Goal: Task Accomplishment & Management: Use online tool/utility

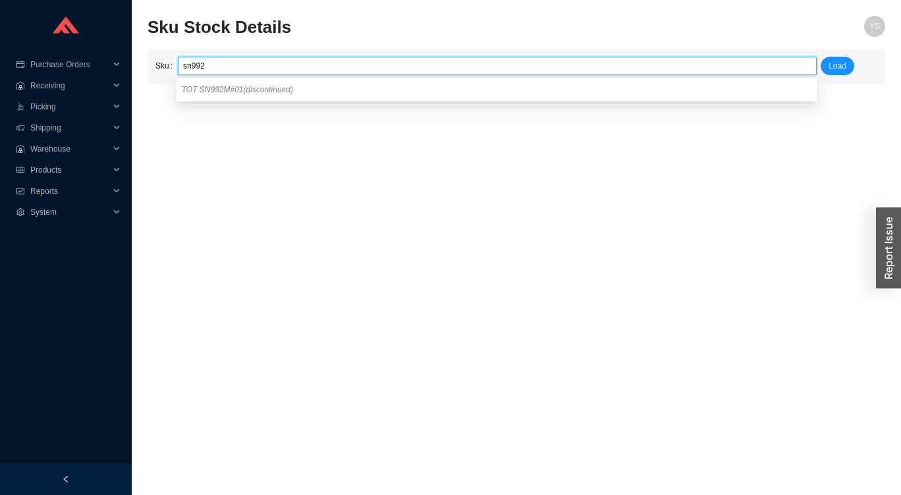
click at [194, 88] on span "TOT SN992M#01 (discontinued)" at bounding box center [237, 89] width 111 height 9
type input "TOT SN992M#01"
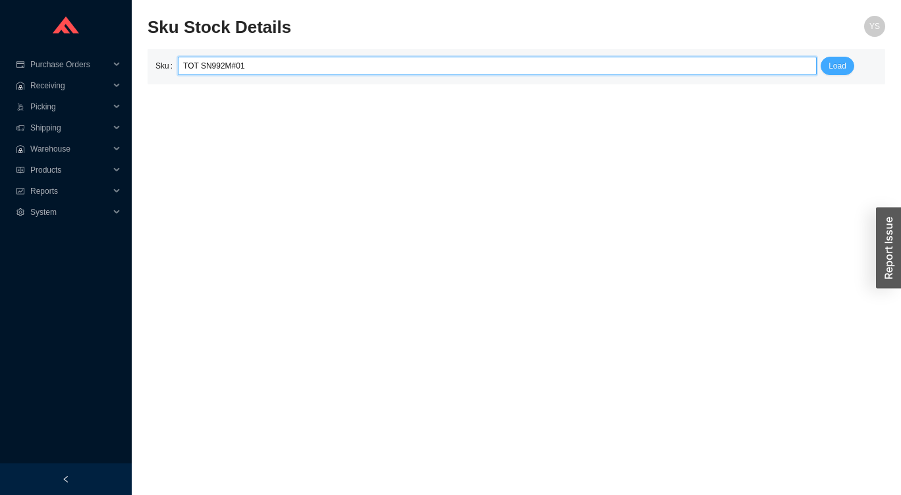
click at [839, 69] on span "Load" at bounding box center [838, 65] width 18 height 13
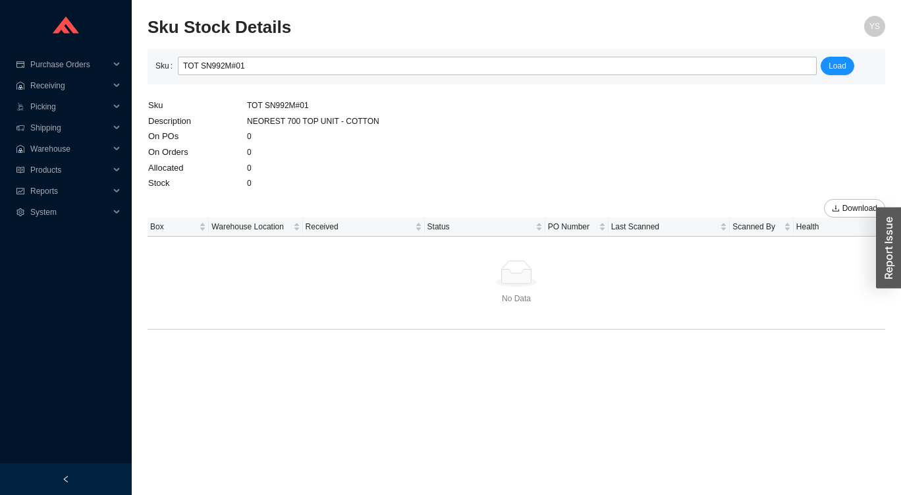
click at [219, 65] on input "TOT SN992M#01" at bounding box center [497, 65] width 629 height 17
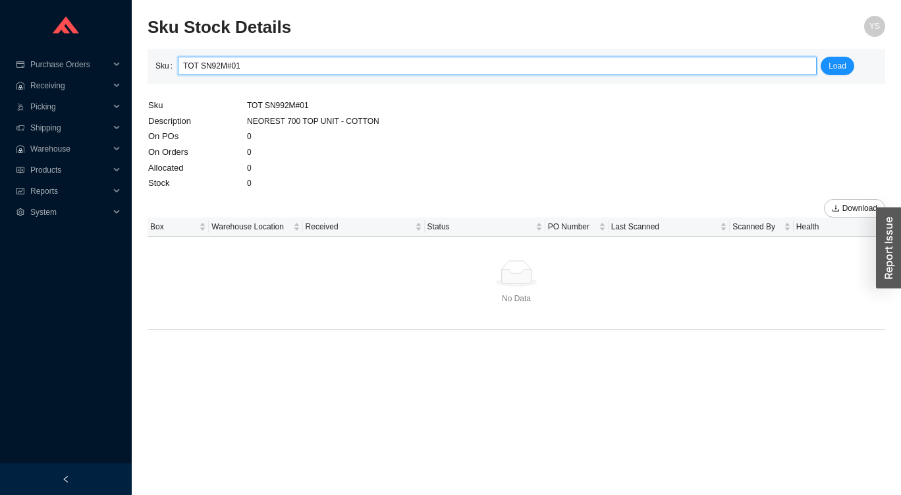
type input "TOT SN922M#01"
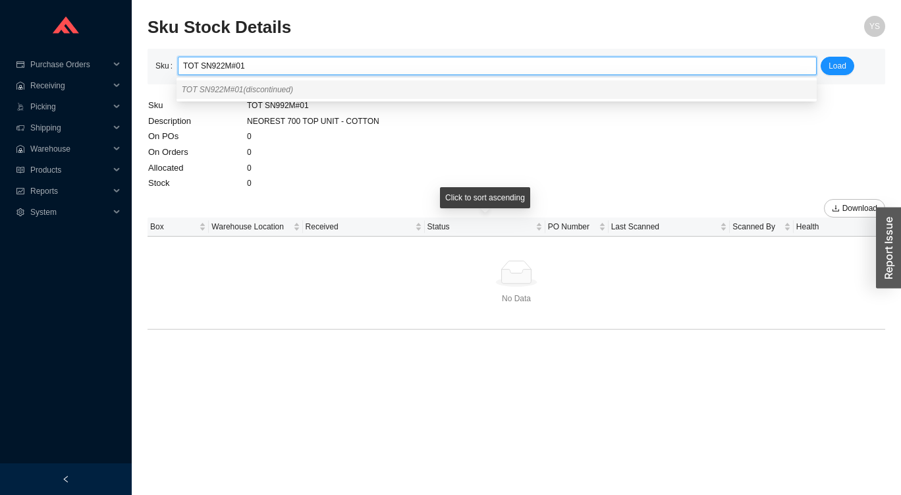
click at [194, 85] on span "TOT SN922M#01 (discontinued)" at bounding box center [237, 89] width 111 height 9
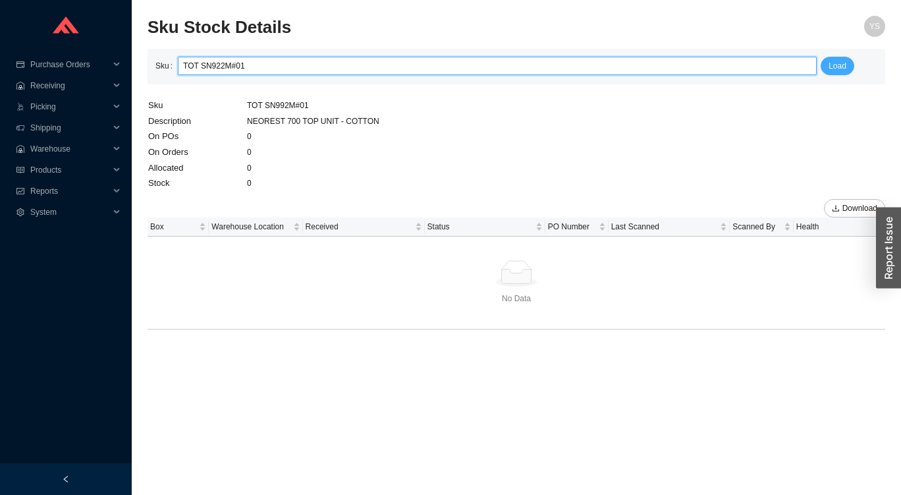
click at [842, 61] on span "Load" at bounding box center [838, 65] width 18 height 13
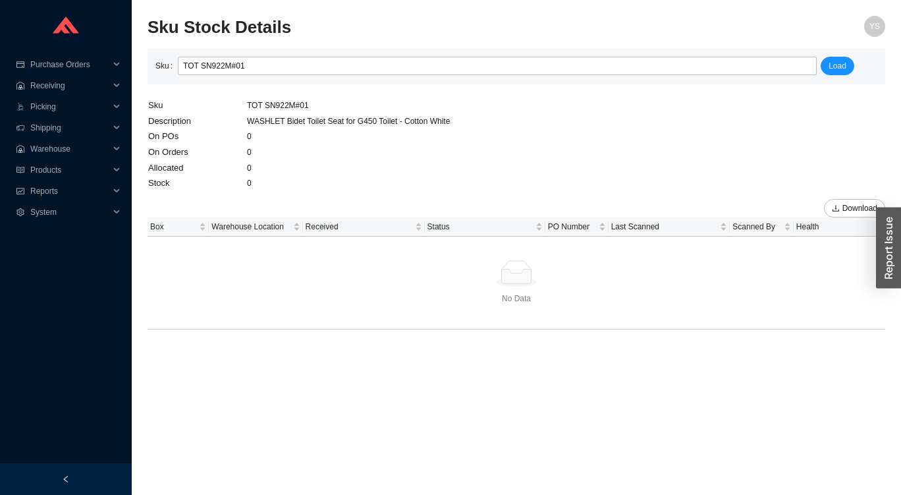
click at [253, 67] on input "TOT SN922M#01" at bounding box center [497, 65] width 629 height 17
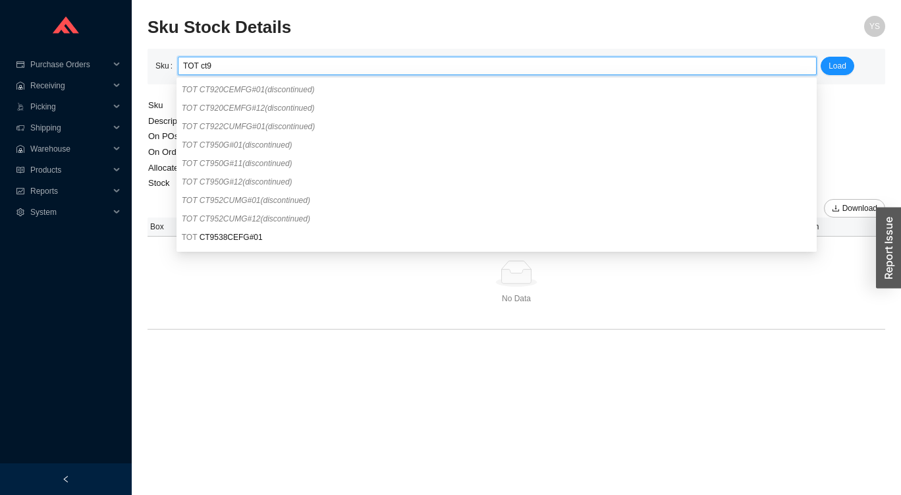
click at [202, 127] on span "TOT CT922CUMFG#01 (discontinued)" at bounding box center [249, 126] width 134 height 9
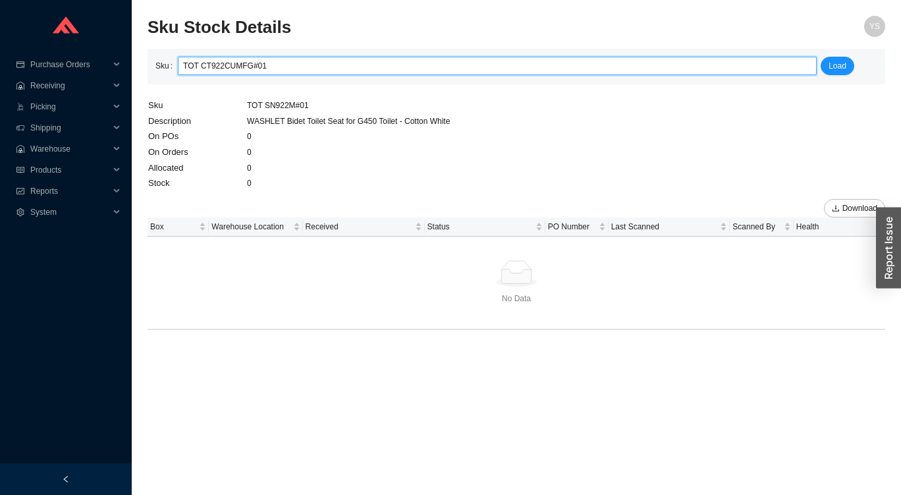
type input "TOT CT922CUMFG#01"
click at [854, 71] on div "Load" at bounding box center [849, 67] width 61 height 20
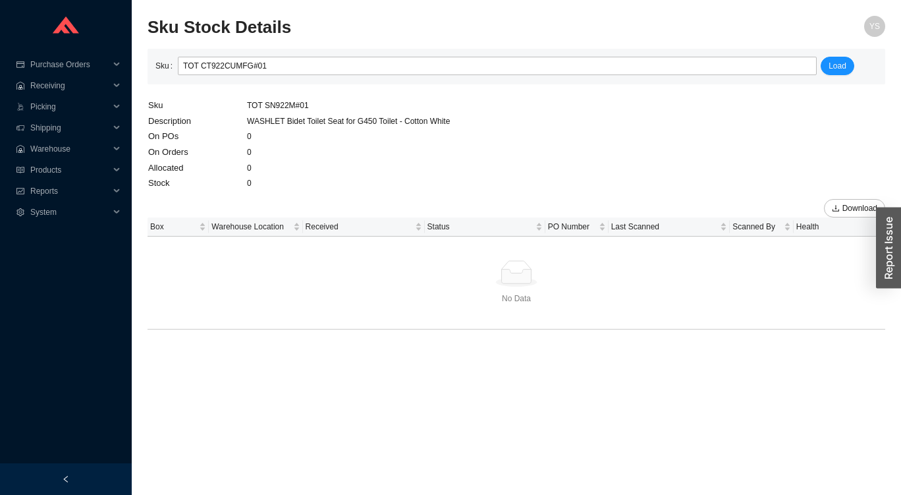
click at [831, 61] on span "Load" at bounding box center [838, 65] width 18 height 13
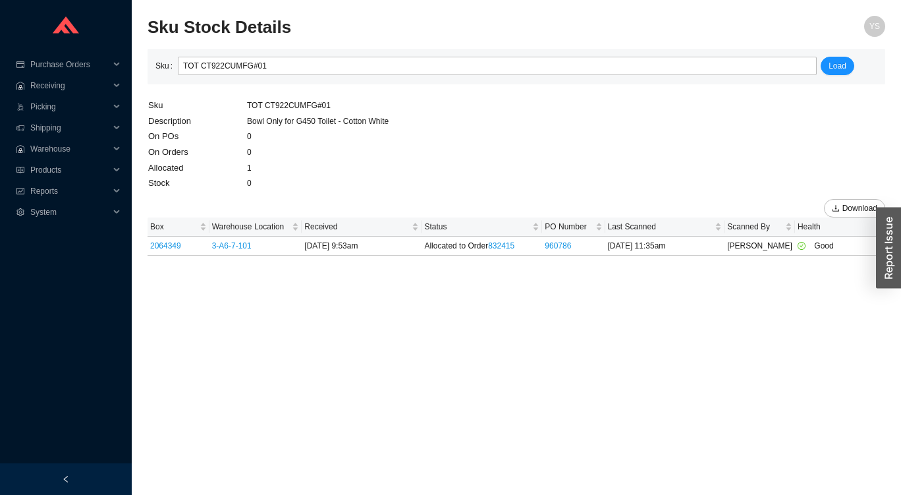
click at [215, 65] on input "TOT CT922CUMFG#01" at bounding box center [497, 65] width 629 height 17
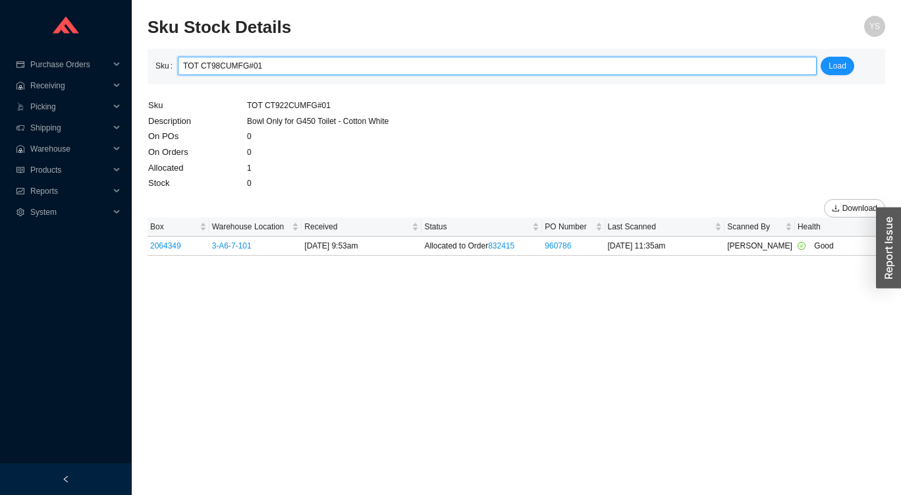
type input "TOT CT989CUMFG#01"
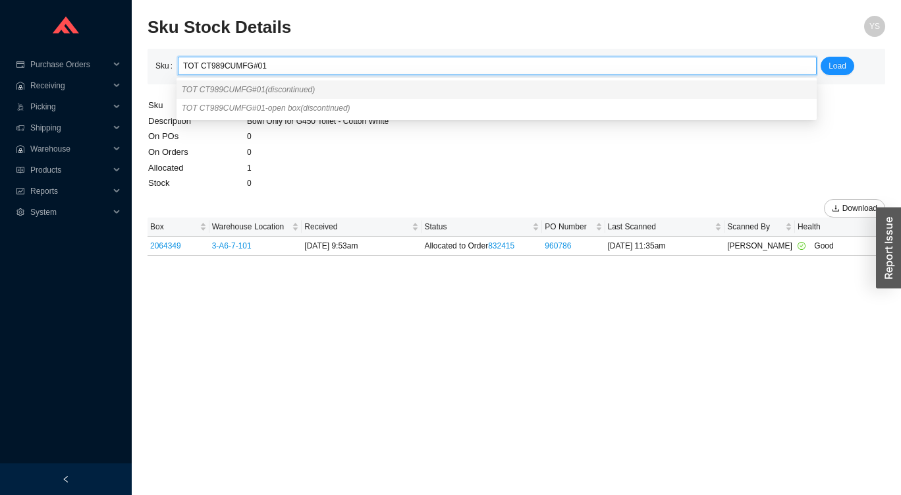
click at [192, 94] on span "TOT CT989CUMFG#01 (discontinued)" at bounding box center [249, 89] width 134 height 9
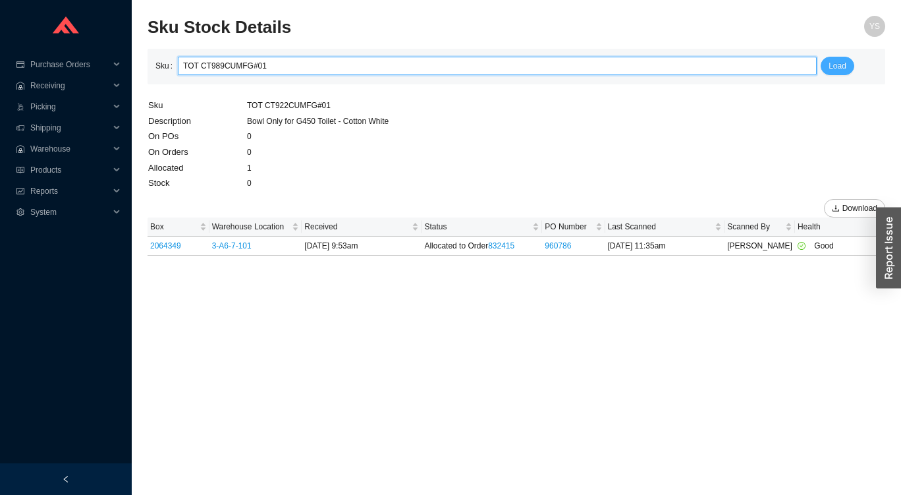
click at [839, 65] on span "Load" at bounding box center [838, 65] width 18 height 13
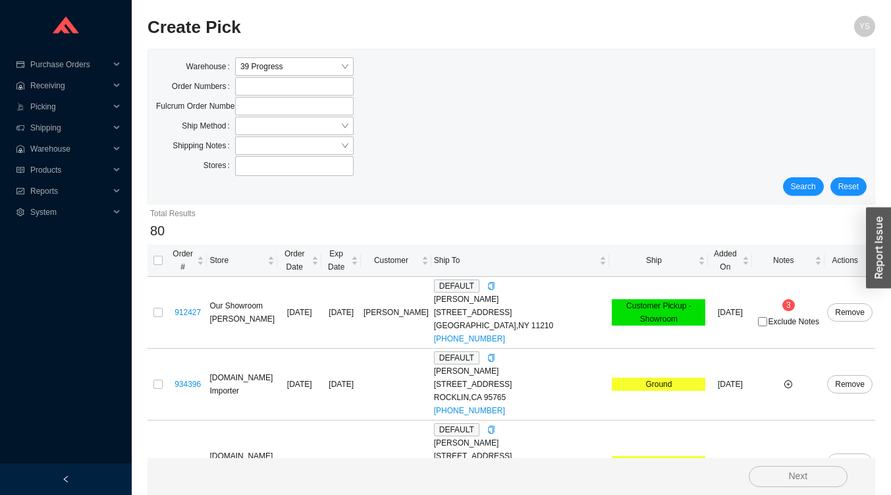
click at [246, 127] on input "search" at bounding box center [290, 125] width 100 height 17
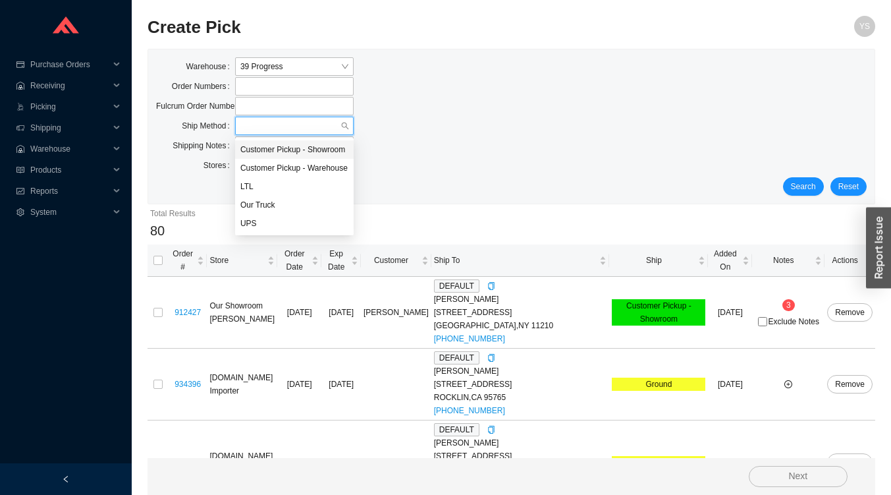
click at [252, 228] on div "UPS" at bounding box center [294, 223] width 108 height 12
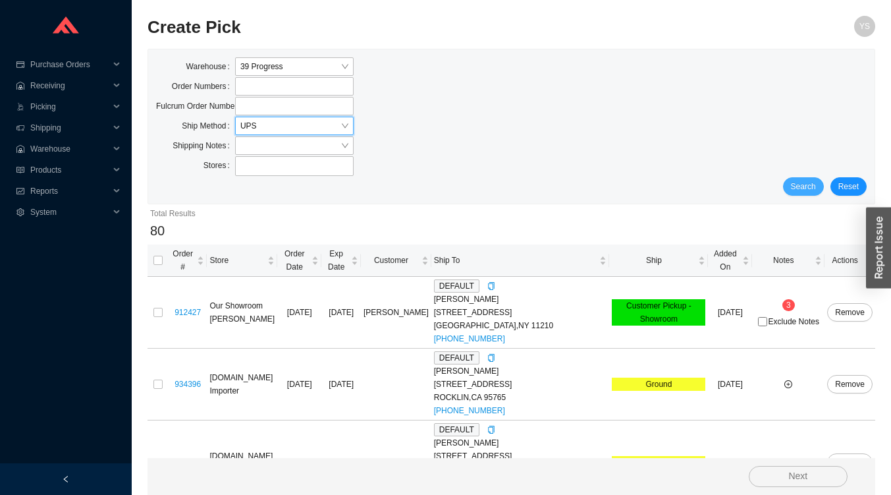
click at [805, 191] on span "Search" at bounding box center [803, 186] width 25 height 13
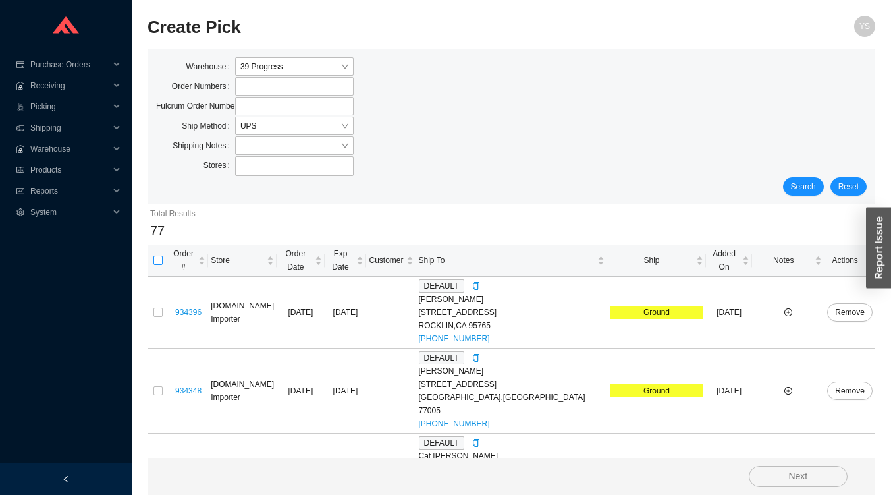
click at [159, 256] on input "checkbox" at bounding box center [158, 260] width 9 height 9
checkbox input "true"
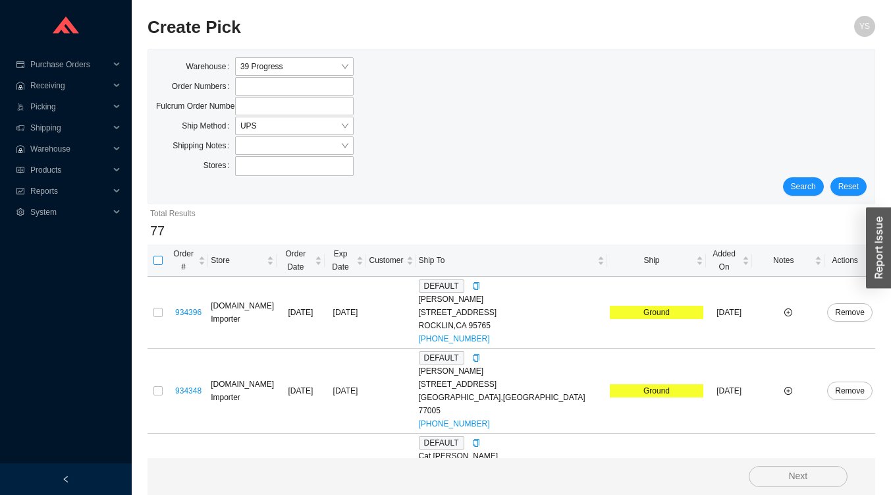
checkbox input "true"
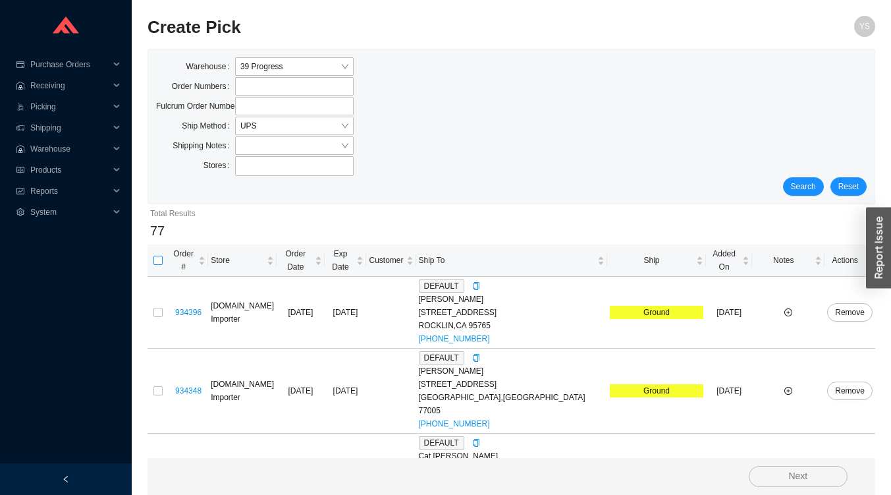
checkbox input "true"
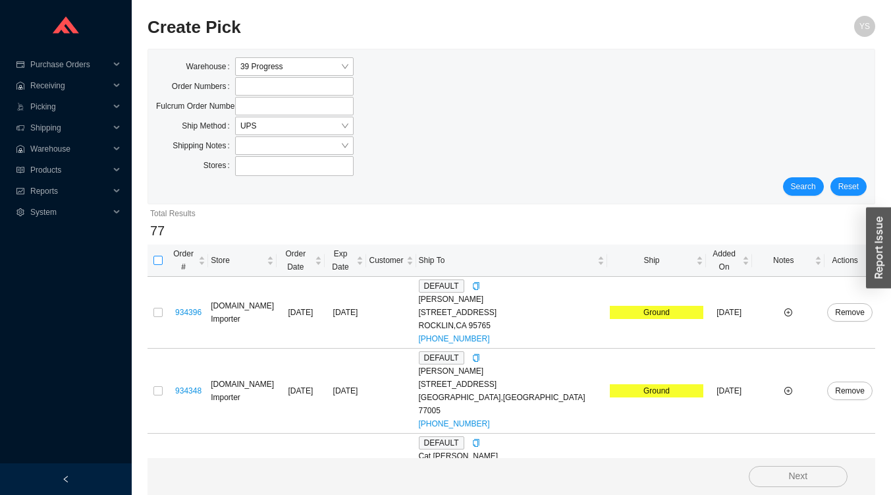
checkbox input "true"
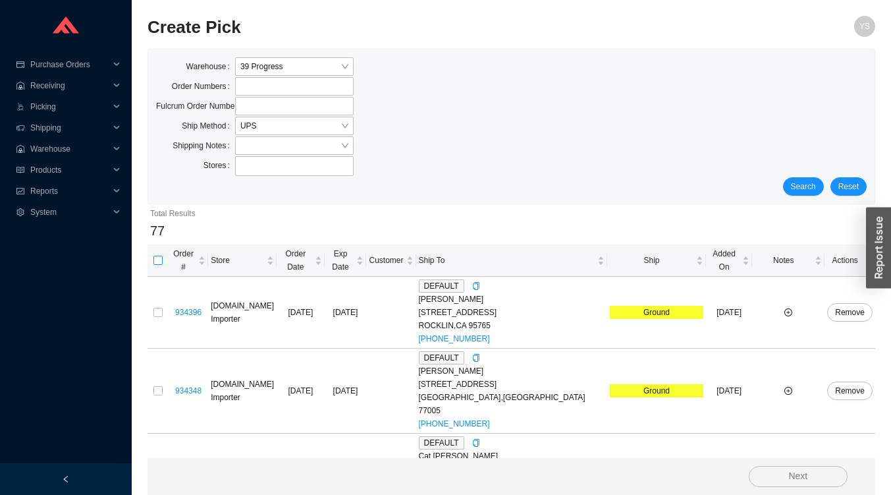
checkbox input "true"
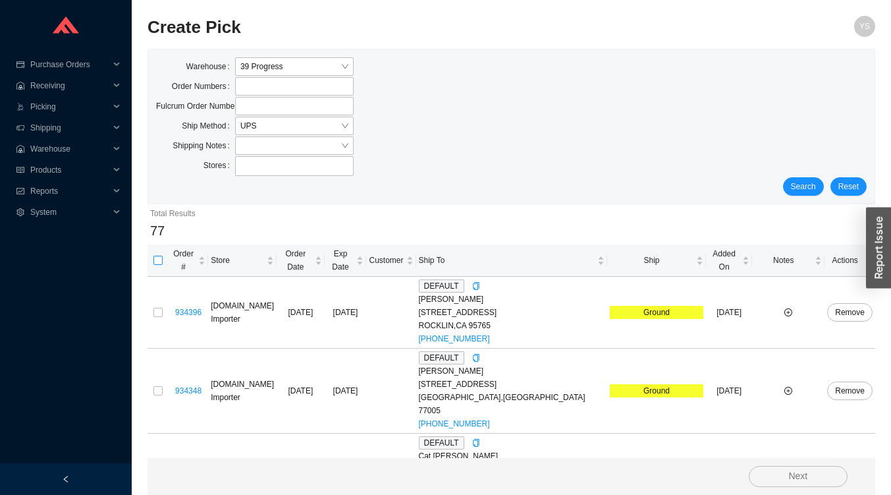
checkbox input "true"
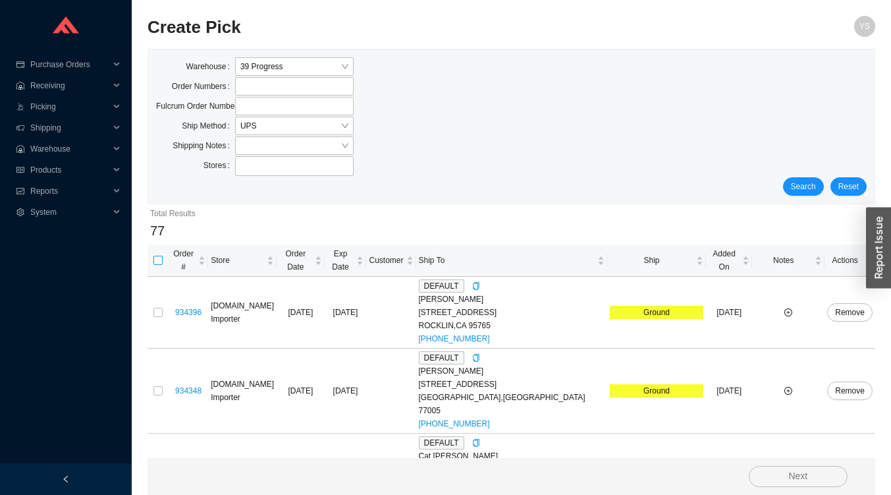
checkbox input "true"
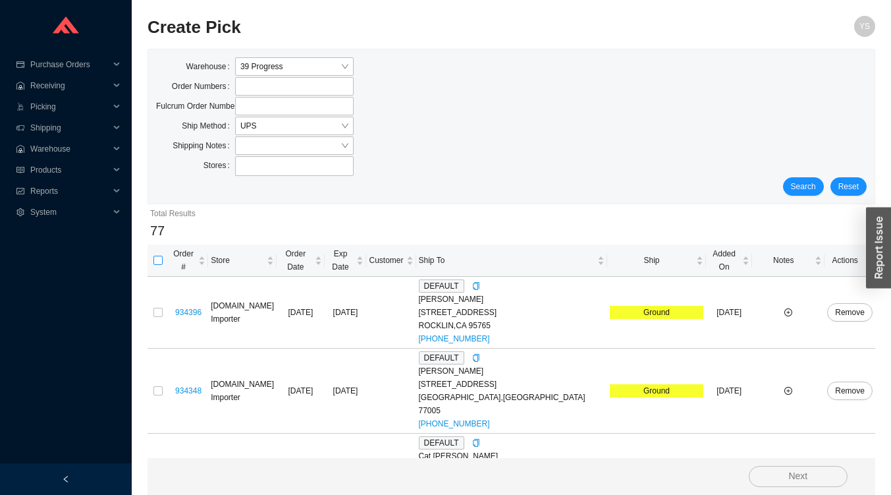
checkbox input "true"
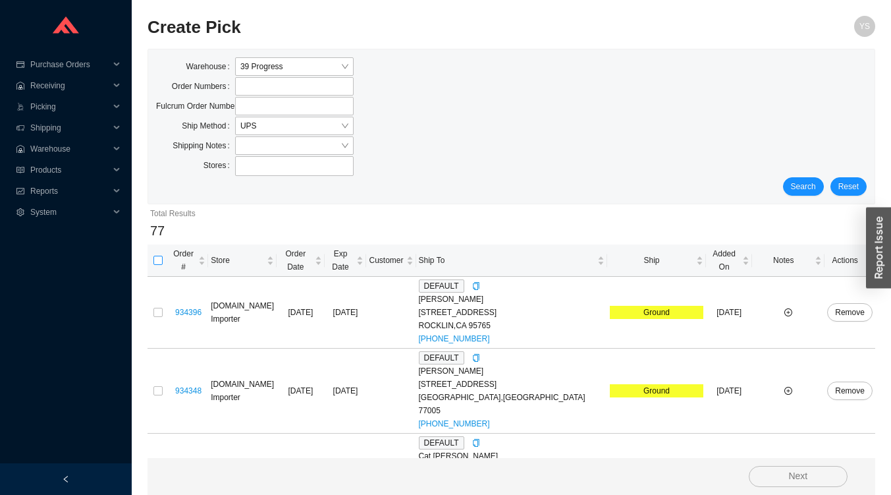
checkbox input "true"
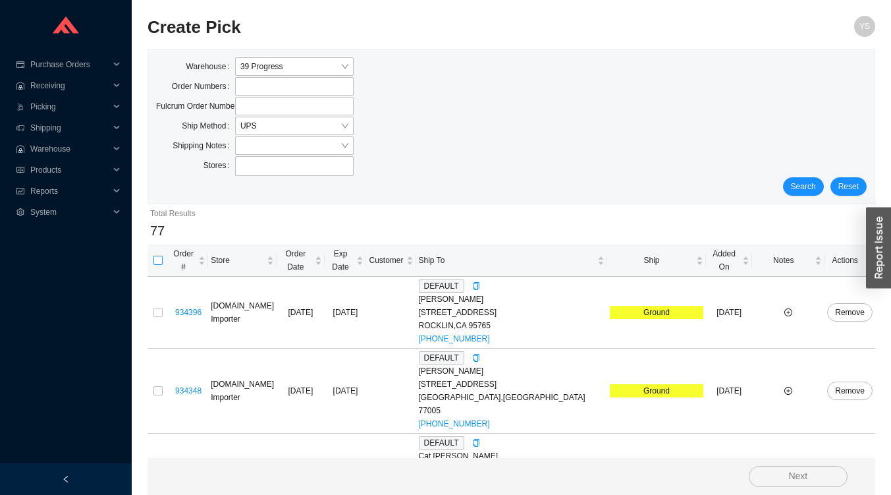
checkbox input "true"
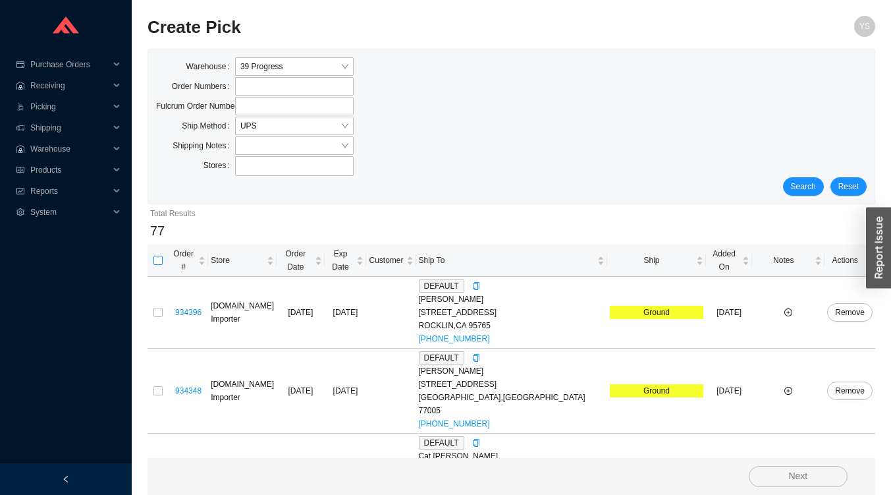
checkbox input "true"
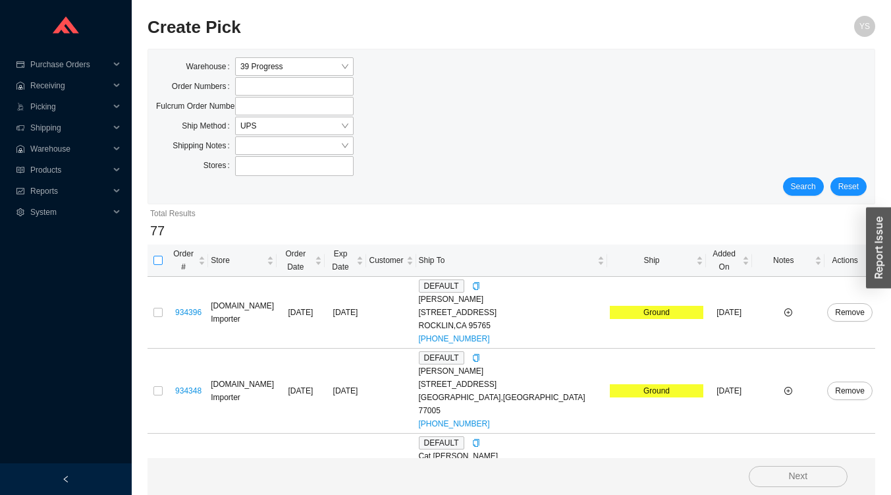
checkbox input "true"
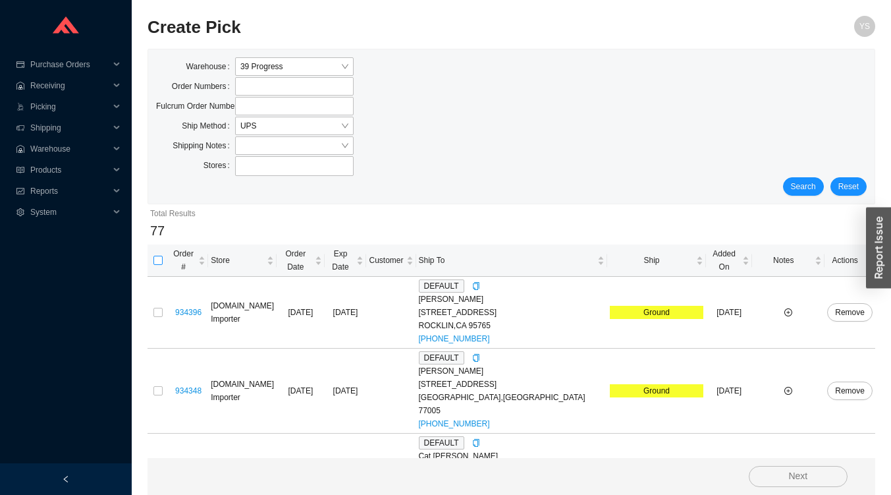
checkbox input "true"
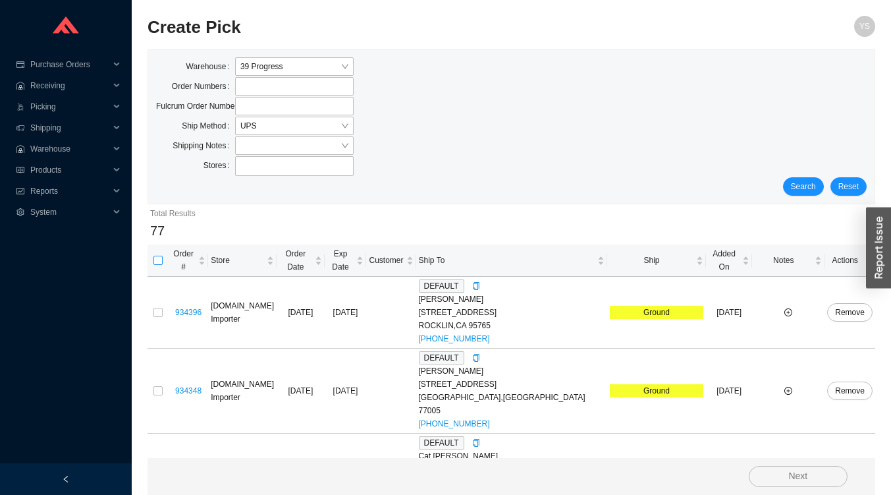
checkbox input "true"
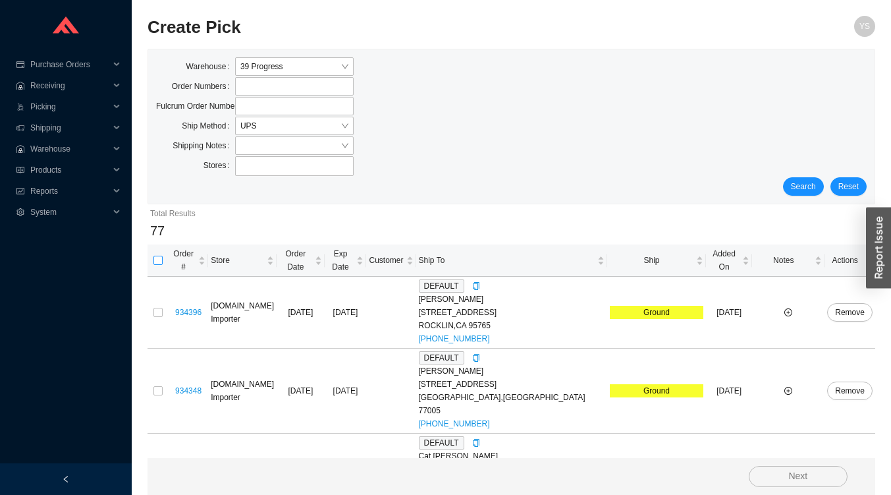
checkbox input "true"
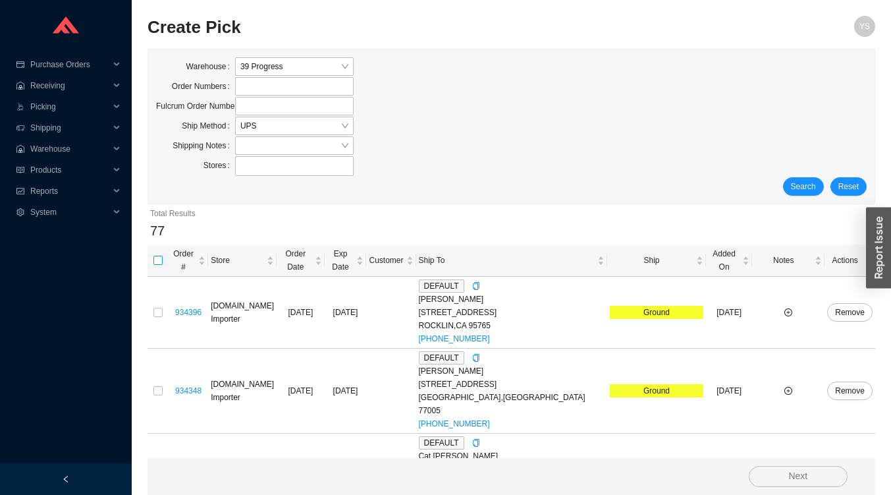
checkbox input "true"
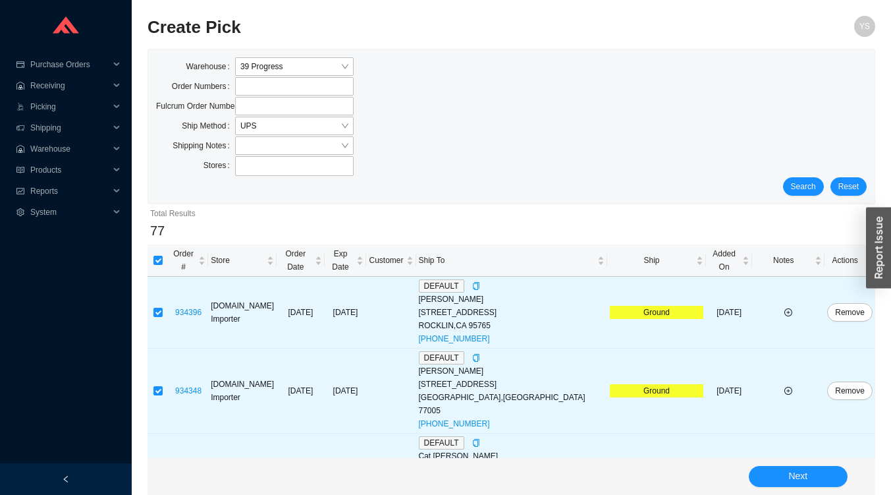
click at [772, 254] on span "Notes" at bounding box center [783, 260] width 57 height 13
click at [779, 254] on span "Notes" at bounding box center [783, 260] width 57 height 13
click at [791, 277] on td at bounding box center [788, 313] width 72 height 72
click at [790, 255] on span "Notes" at bounding box center [783, 260] width 57 height 13
click at [788, 255] on span "Notes" at bounding box center [783, 260] width 57 height 13
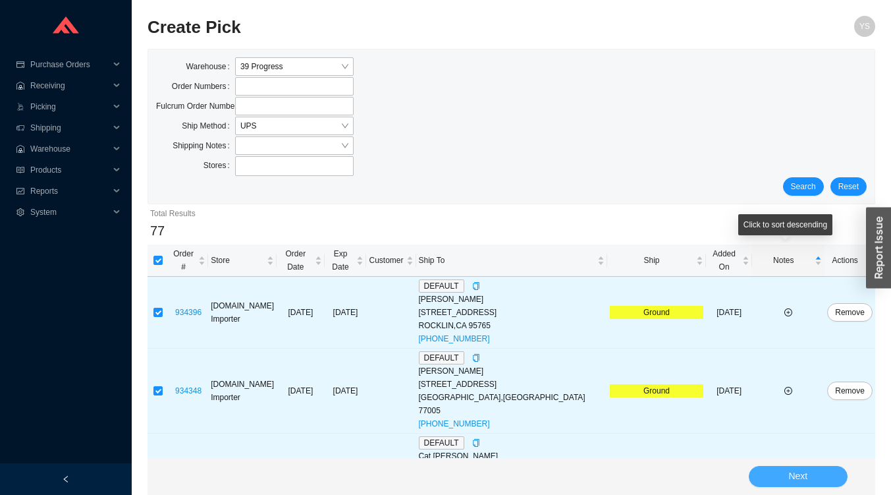
click at [790, 477] on span "Next" at bounding box center [798, 475] width 19 height 15
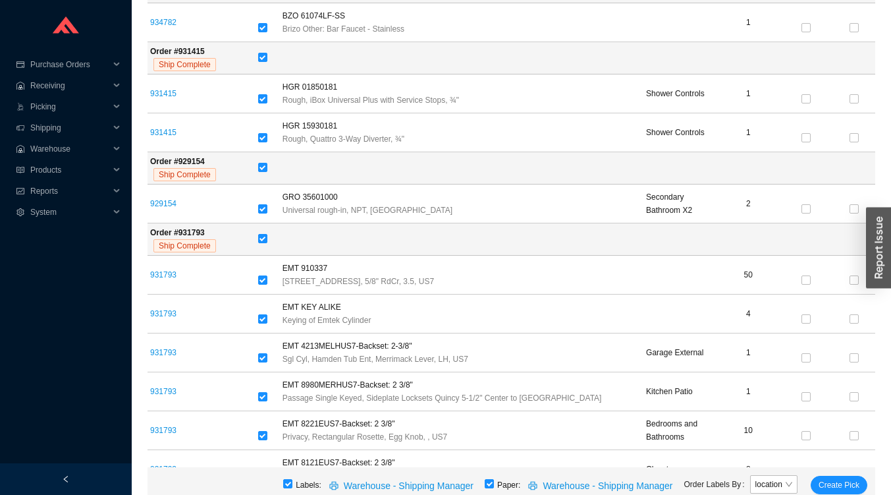
scroll to position [2757, 0]
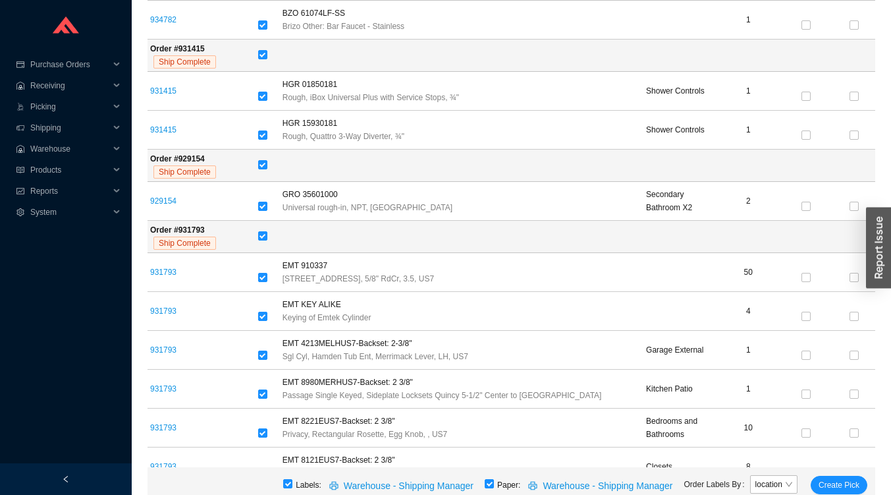
click at [261, 231] on input "checkbox" at bounding box center [262, 235] width 9 height 9
checkbox input "false"
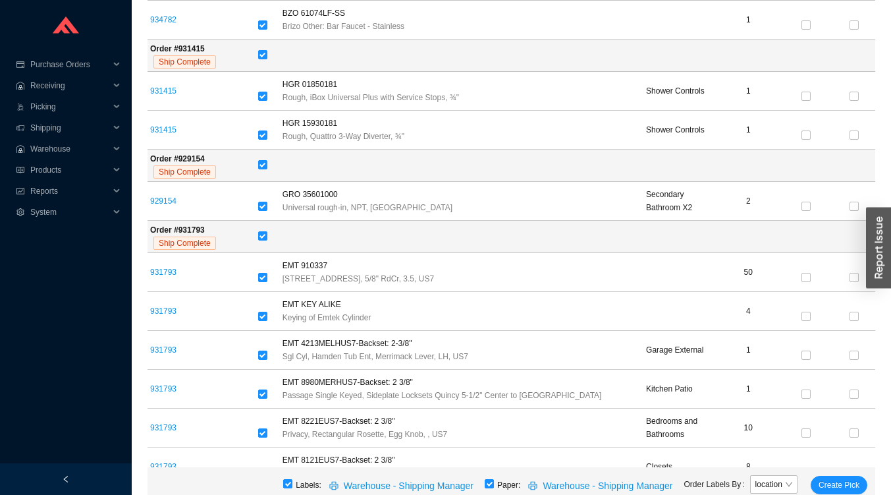
checkbox input "false"
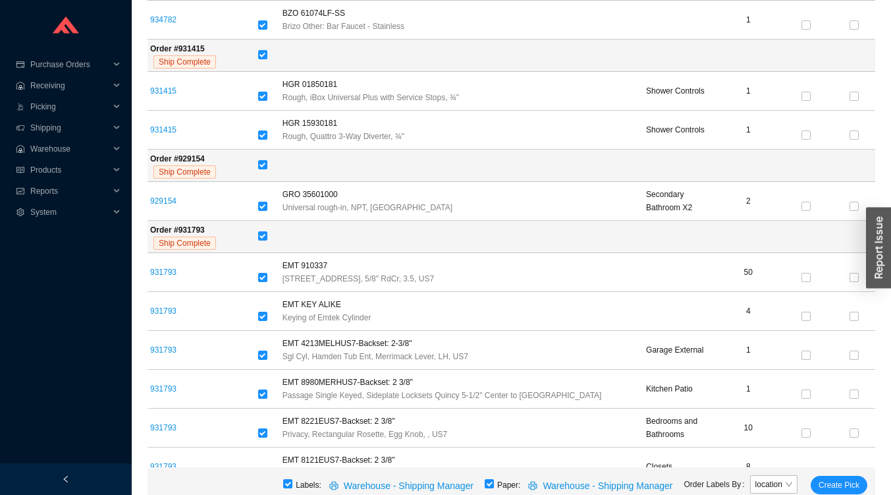
checkbox input "false"
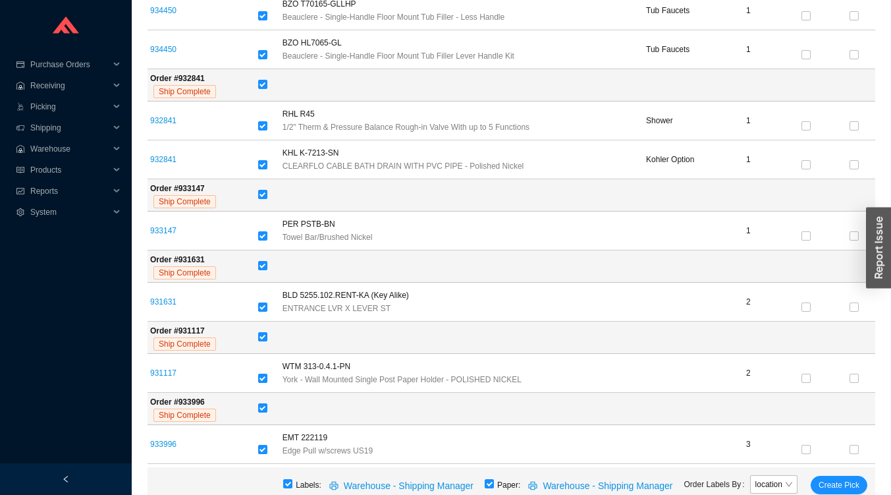
scroll to position [4463, 0]
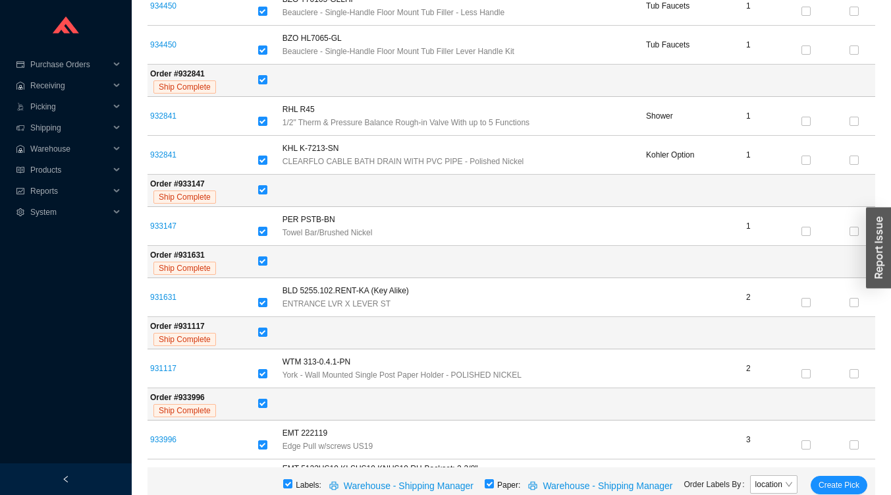
click at [261, 230] on input "checkbox" at bounding box center [262, 231] width 9 height 9
checkbox input "false"
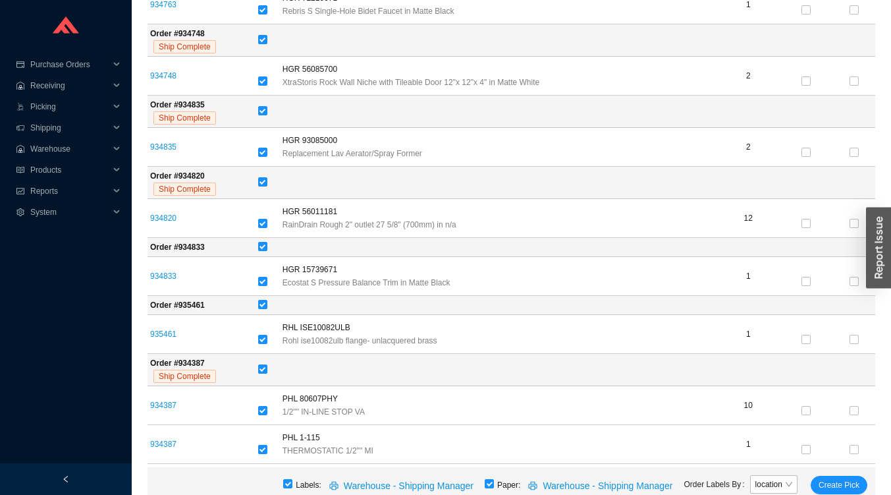
scroll to position [9247, 0]
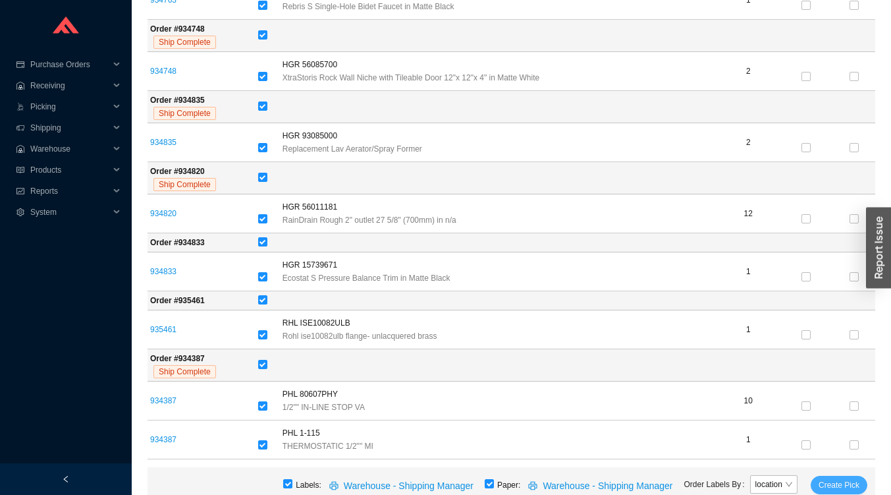
click at [835, 483] on span "Create Pick" at bounding box center [839, 484] width 41 height 13
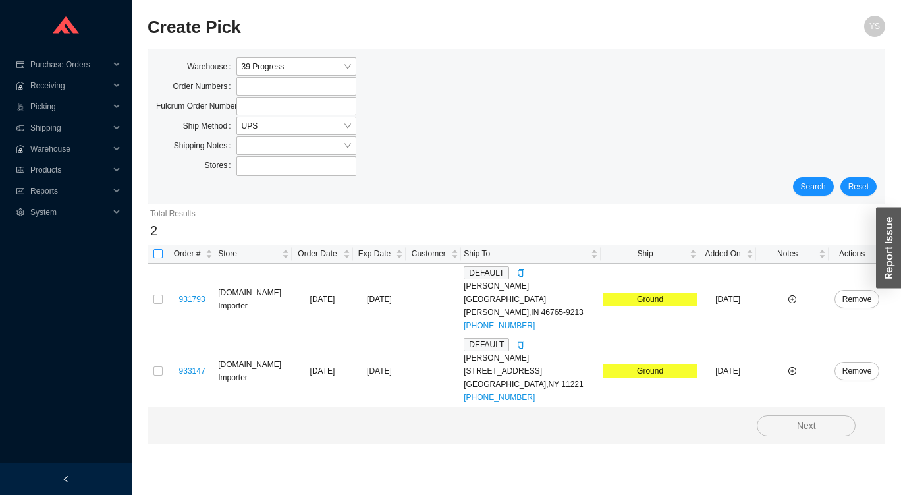
click at [154, 254] on input "checkbox" at bounding box center [158, 253] width 9 height 9
checkbox input "true"
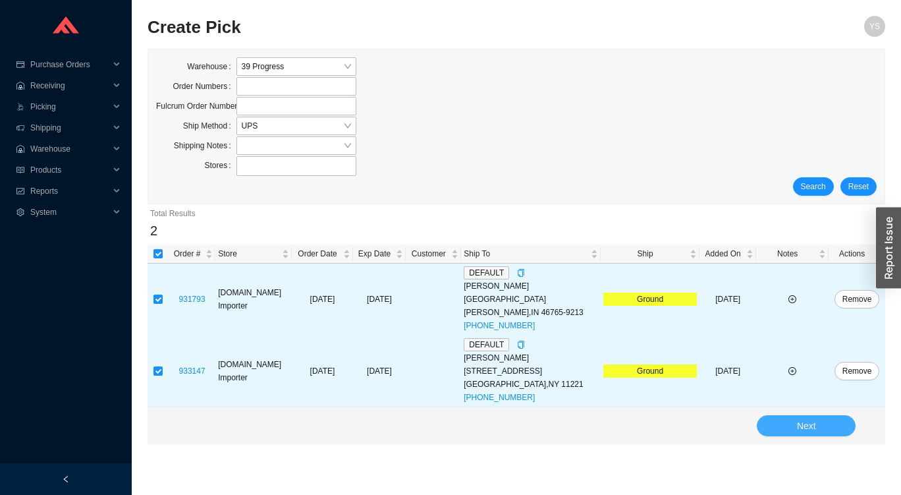
click at [793, 420] on button "Next" at bounding box center [806, 425] width 99 height 21
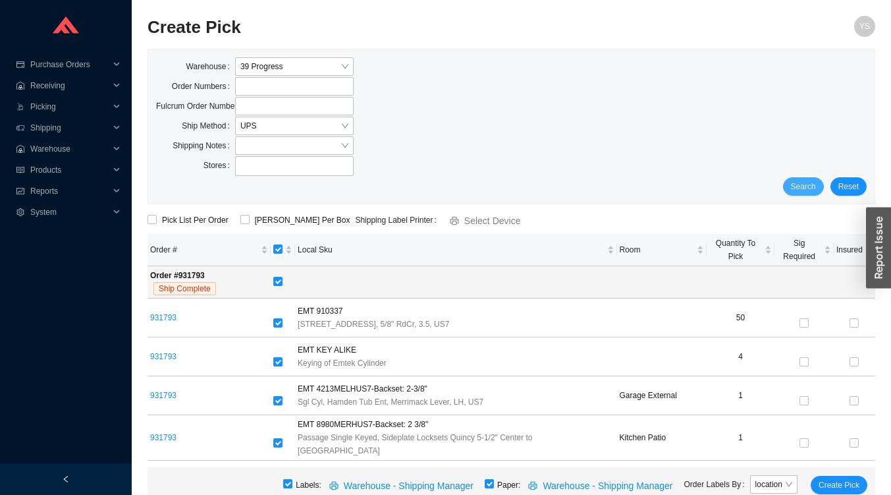
click at [791, 183] on button "Search" at bounding box center [803, 186] width 41 height 18
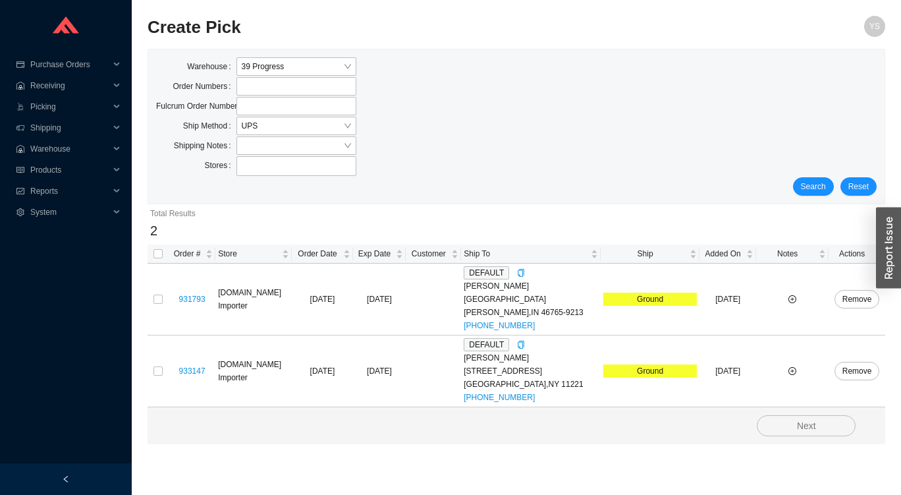
click at [188, 368] on link "933147" at bounding box center [192, 370] width 26 height 9
click at [194, 375] on link "933147" at bounding box center [192, 370] width 26 height 9
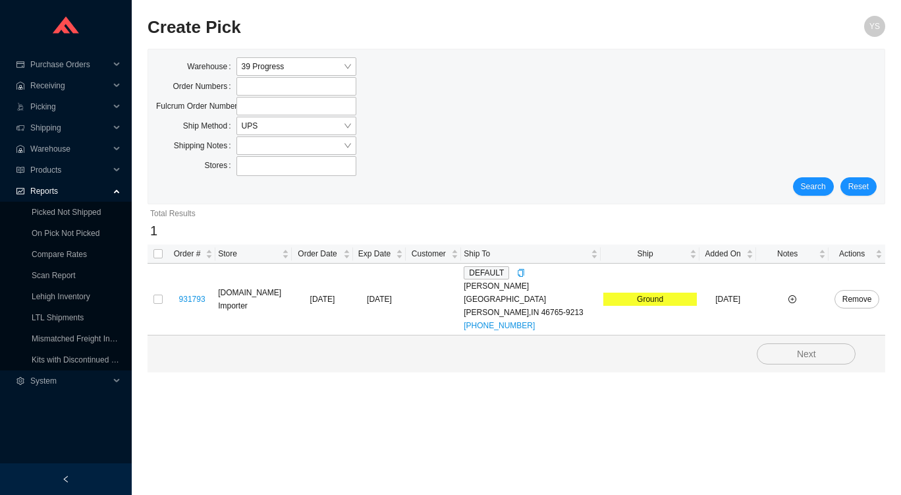
click at [40, 238] on link "On Pick Not Picked" at bounding box center [66, 233] width 68 height 9
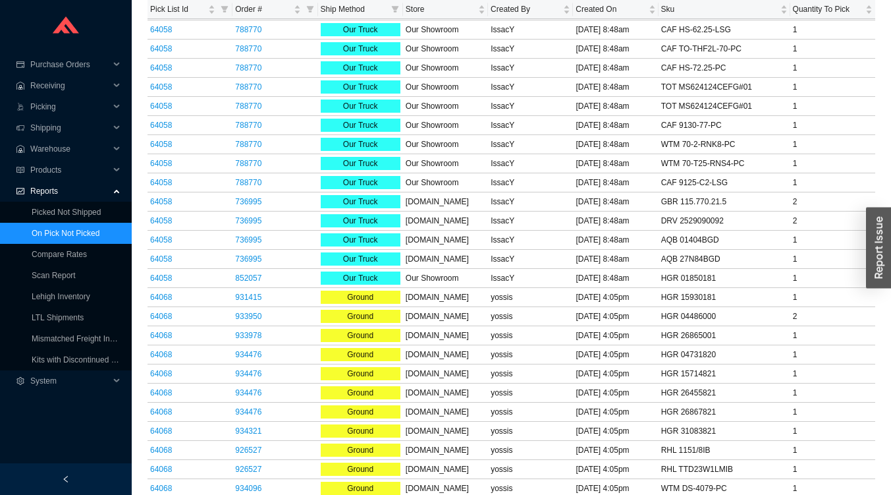
scroll to position [166, 0]
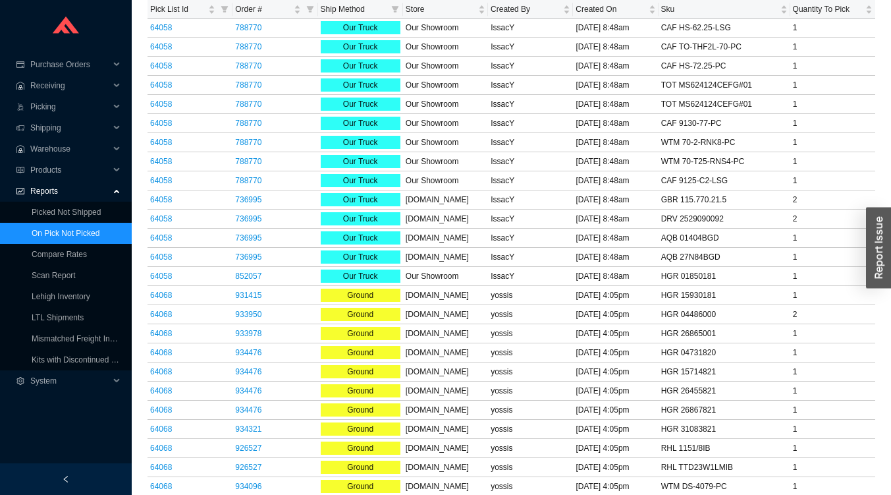
click at [162, 333] on link "64068" at bounding box center [161, 333] width 22 height 9
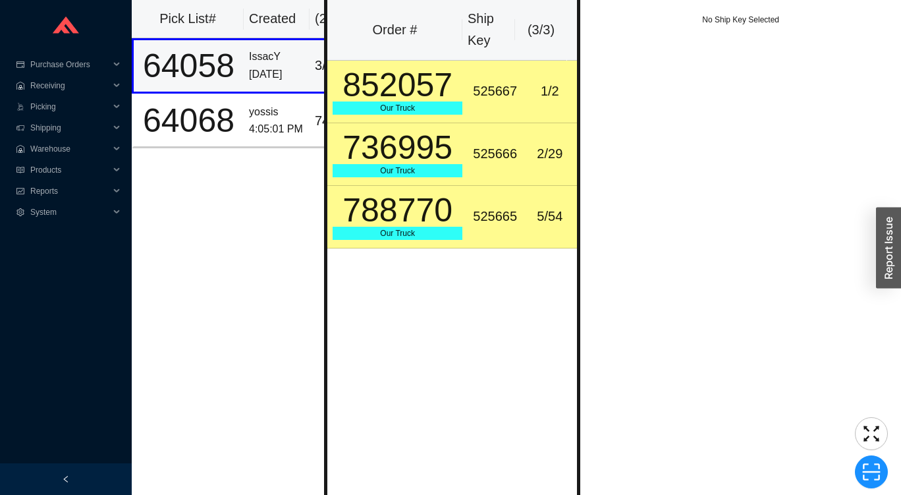
click at [194, 123] on div "64068" at bounding box center [188, 120] width 99 height 33
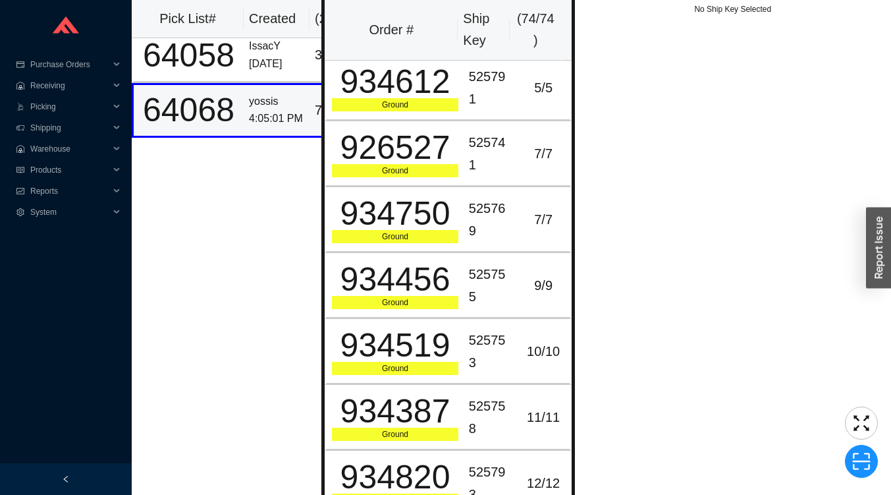
scroll to position [4079, 0]
